Goal: Find contact information: Find contact information

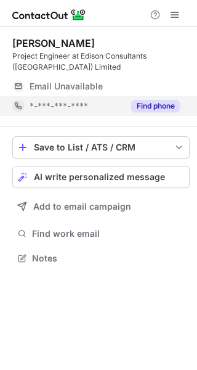
scroll to position [249, 197]
click at [150, 103] on button "Find phone" at bounding box center [155, 106] width 49 height 12
